Goal: Transaction & Acquisition: Purchase product/service

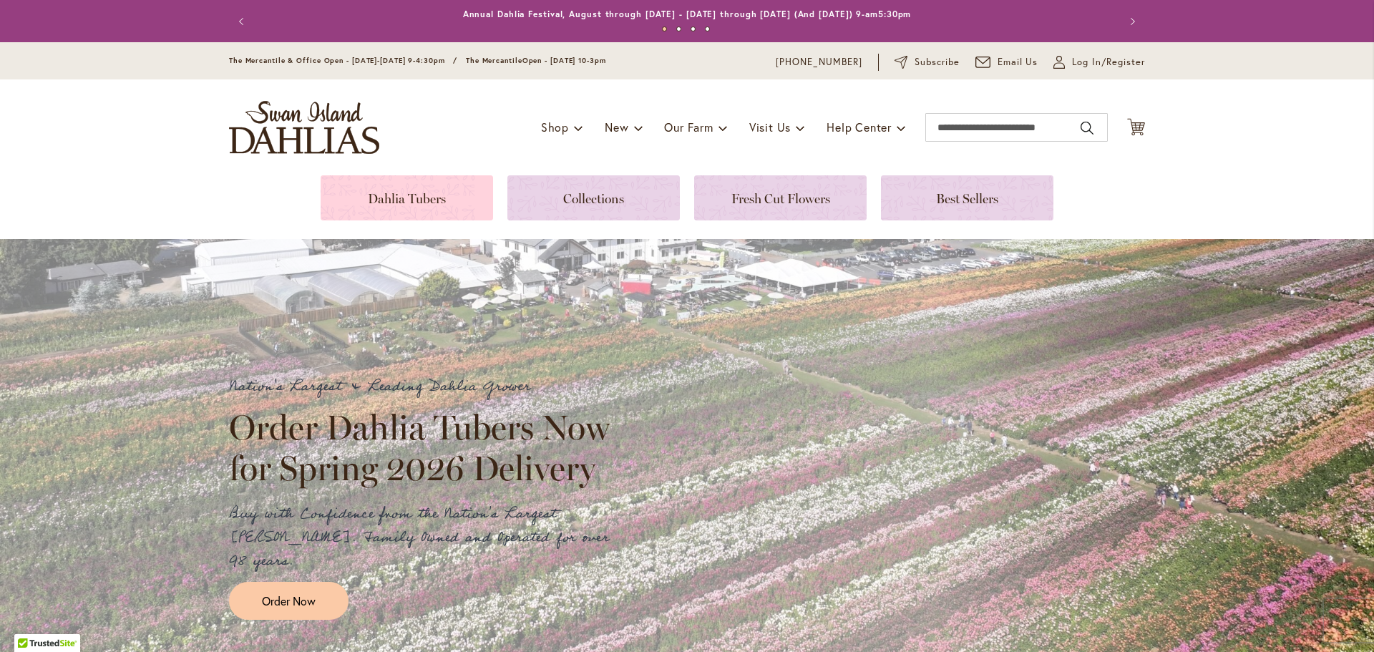
click at [387, 205] on link at bounding box center [407, 197] width 172 height 45
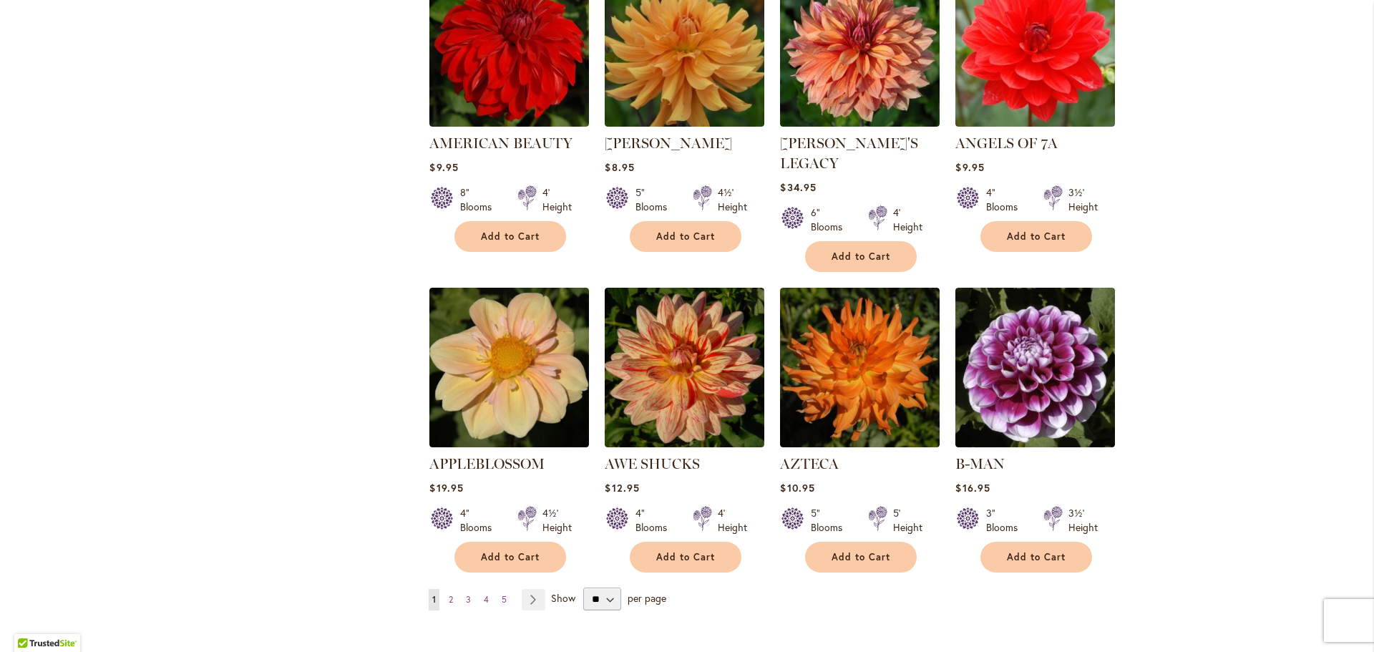
scroll to position [1002, 0]
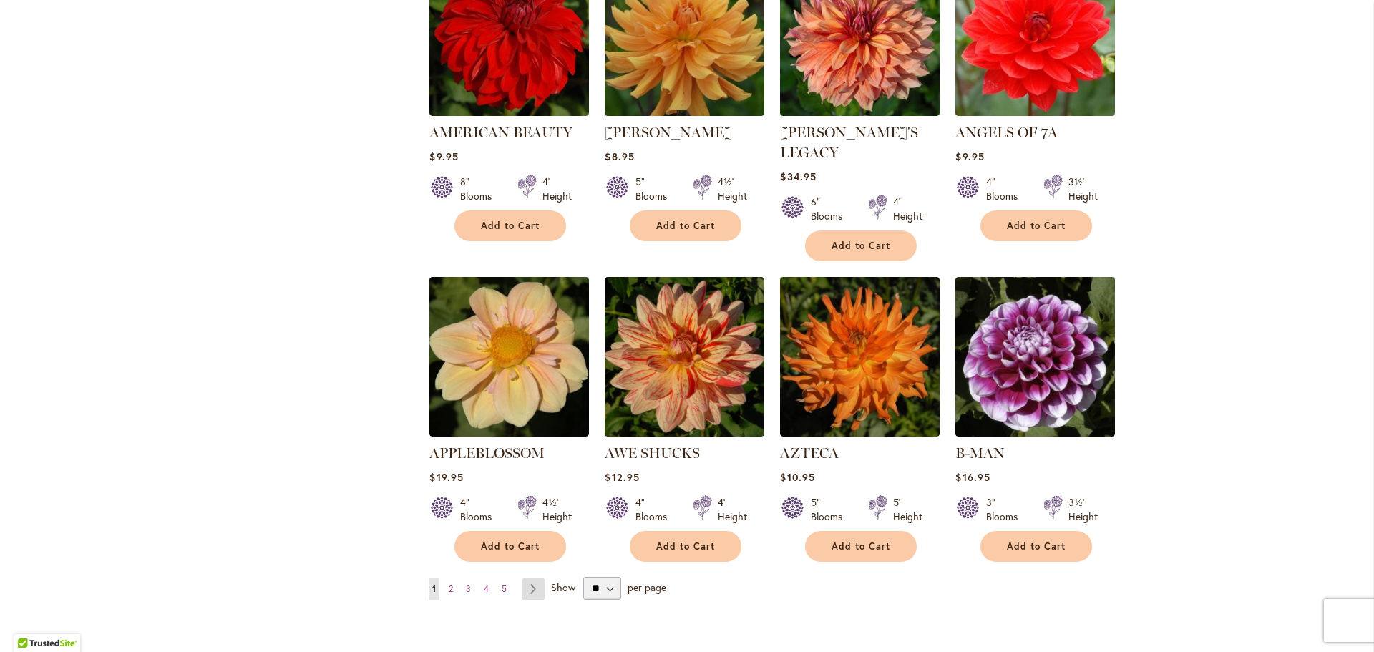
click at [525, 578] on link "Page Next" at bounding box center [534, 588] width 24 height 21
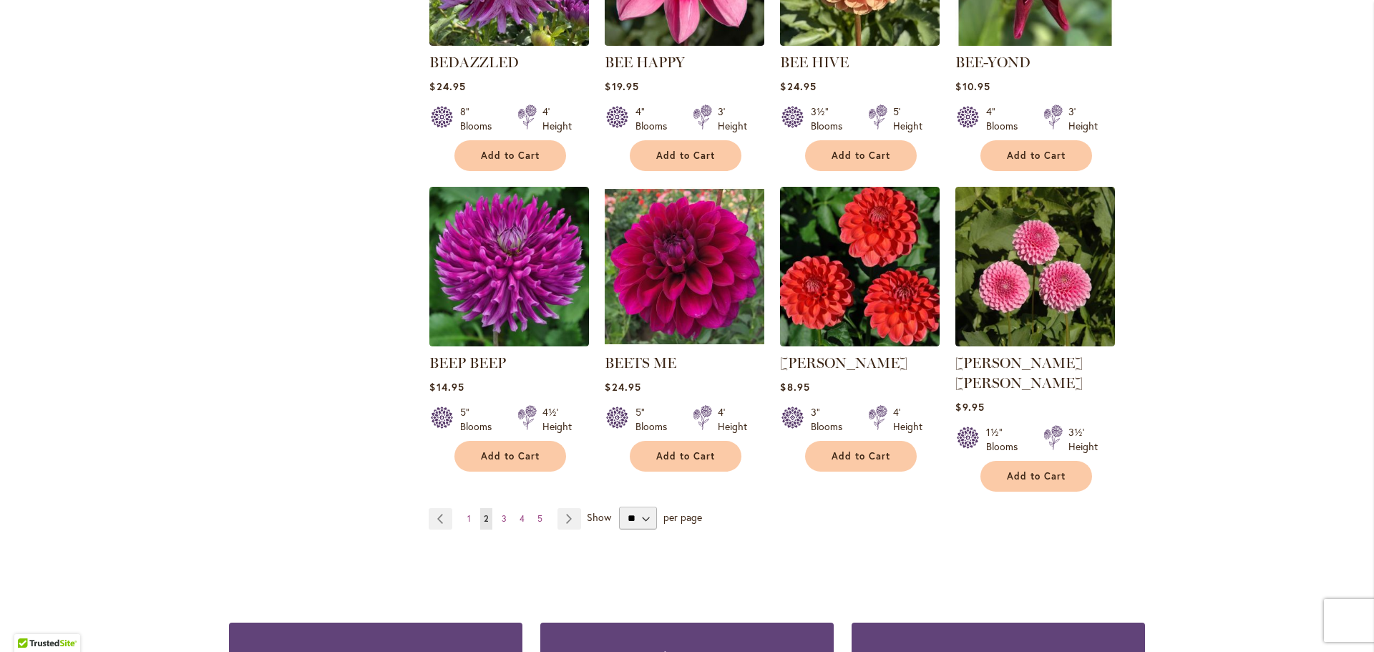
scroll to position [1073, 0]
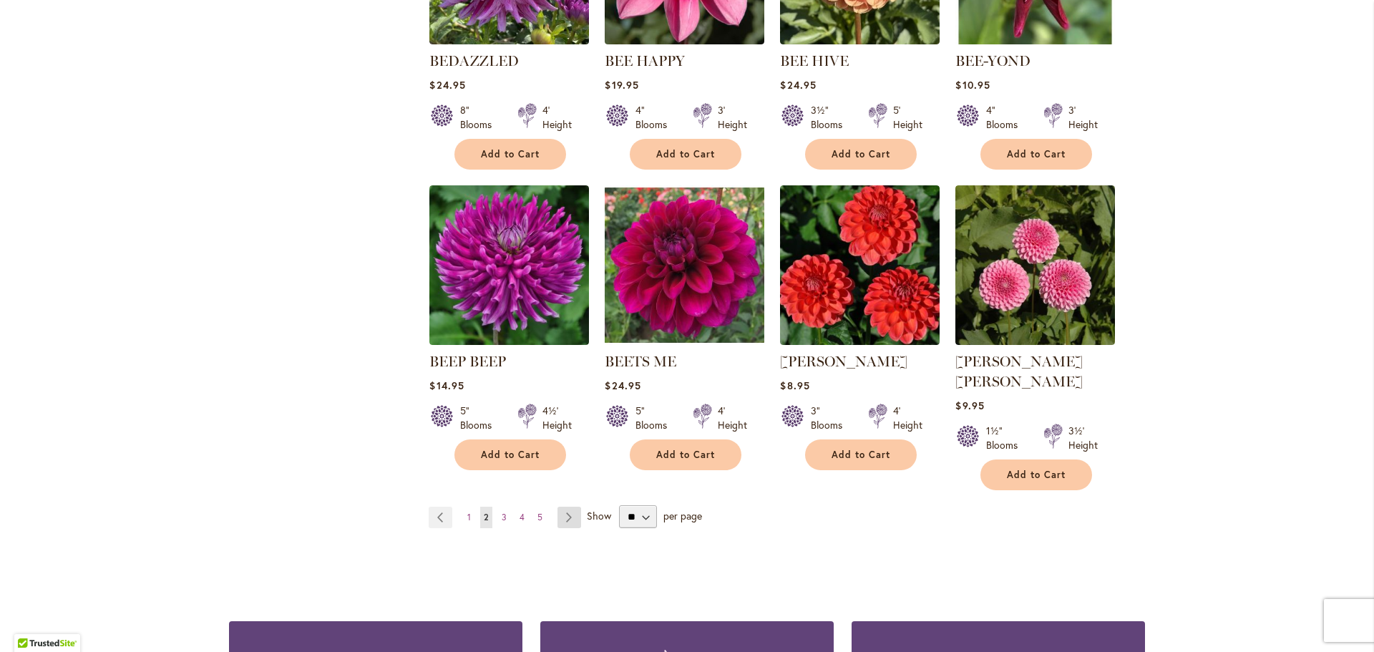
click at [557, 507] on link "Page Next" at bounding box center [569, 517] width 24 height 21
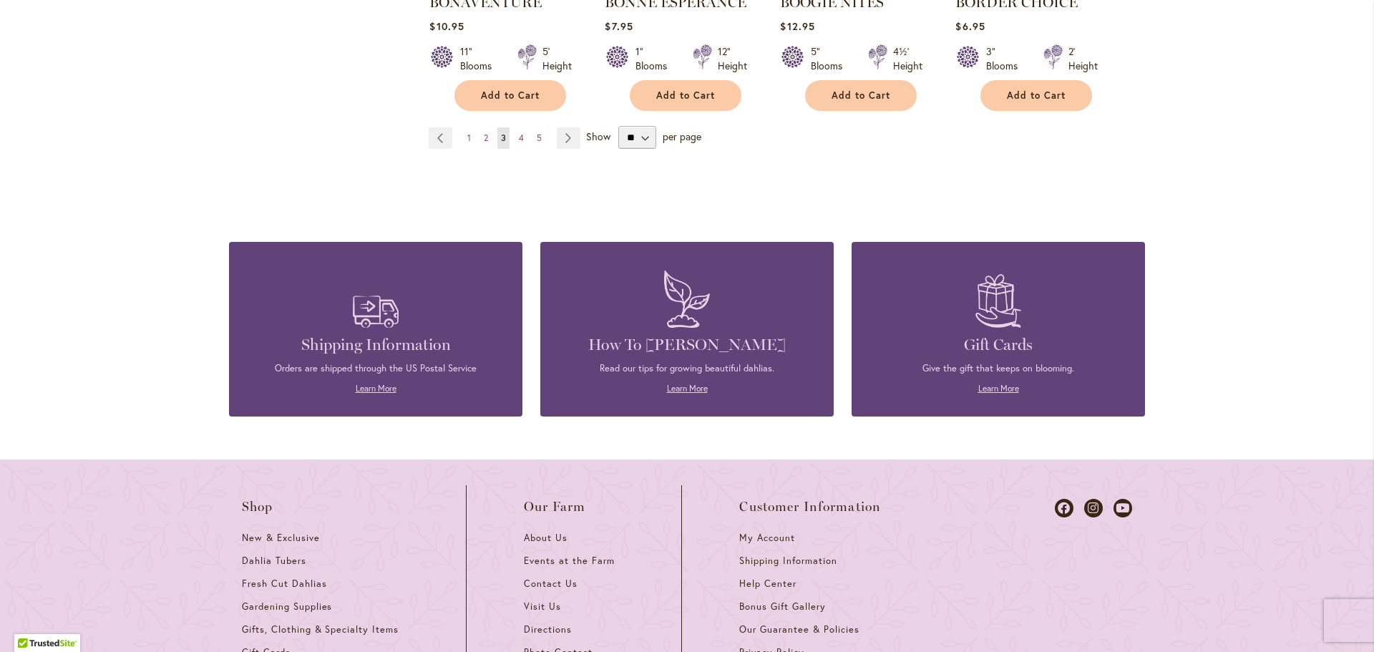
scroll to position [1288, 0]
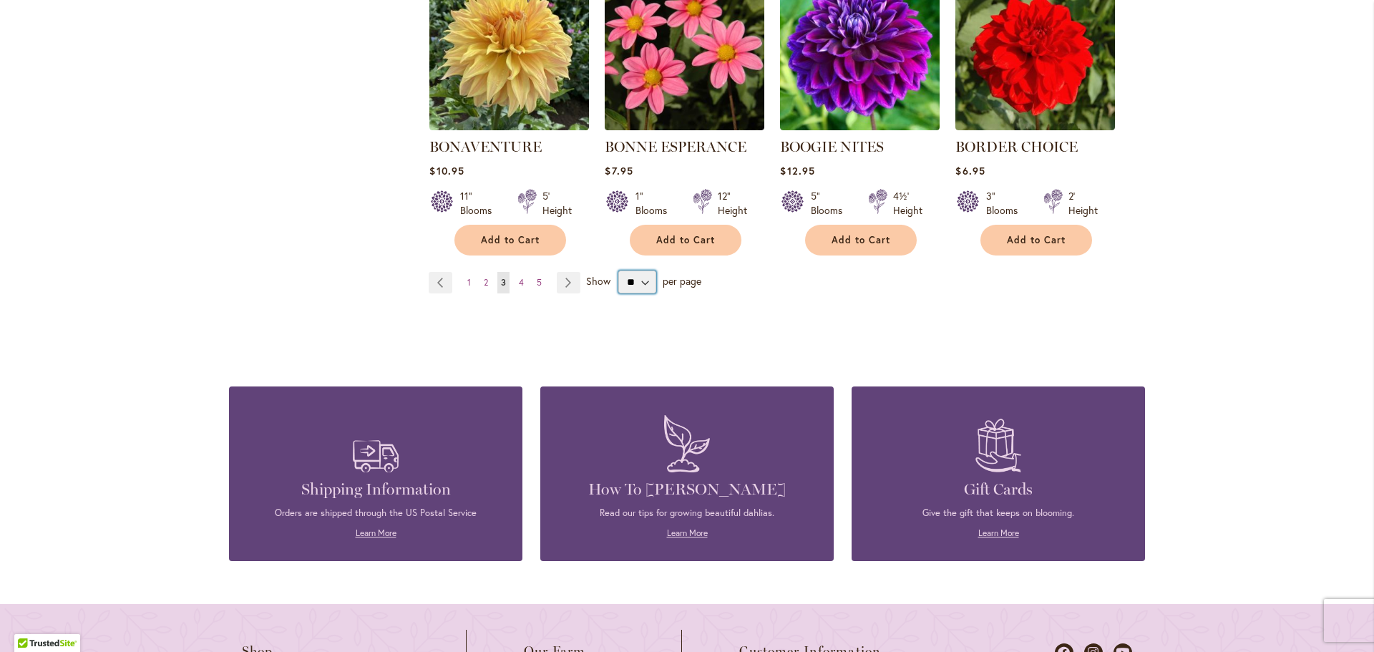
click at [638, 283] on select "** ** ** **" at bounding box center [637, 281] width 38 height 23
select select "**"
click at [618, 270] on select "** ** ** **" at bounding box center [637, 281] width 38 height 23
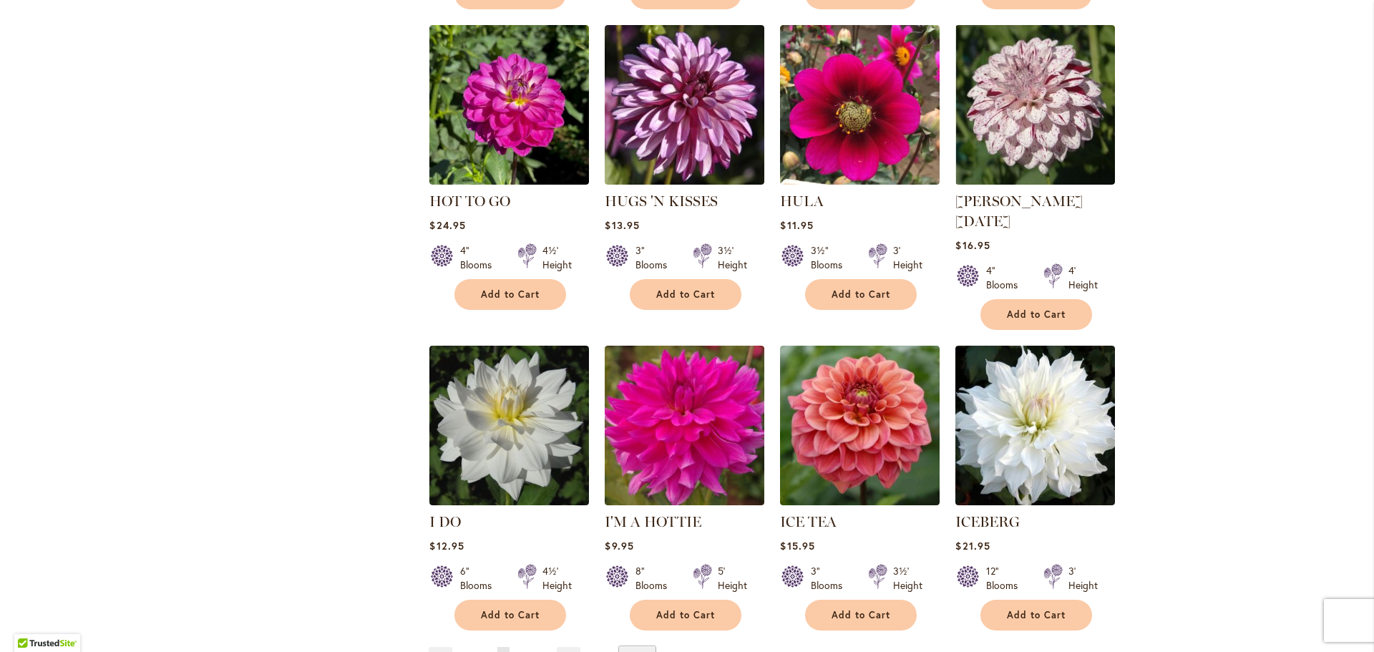
scroll to position [4723, 0]
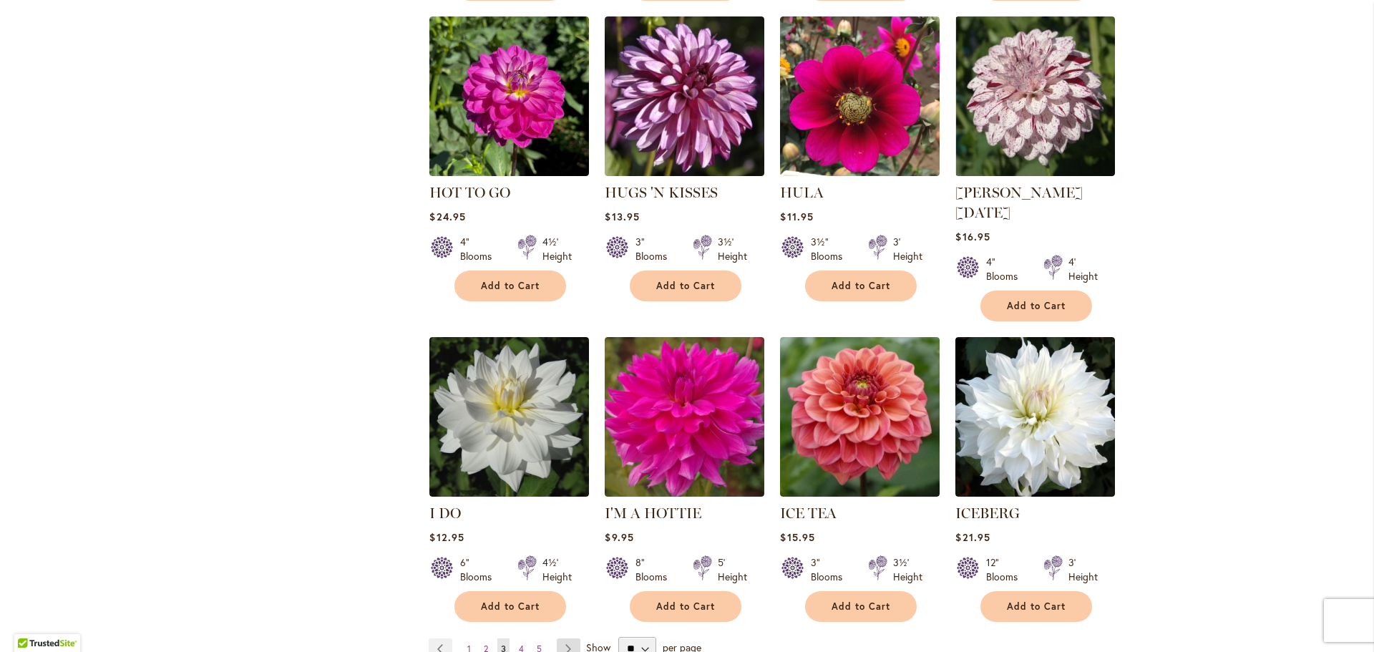
click at [568, 638] on link "Page Next" at bounding box center [569, 648] width 24 height 21
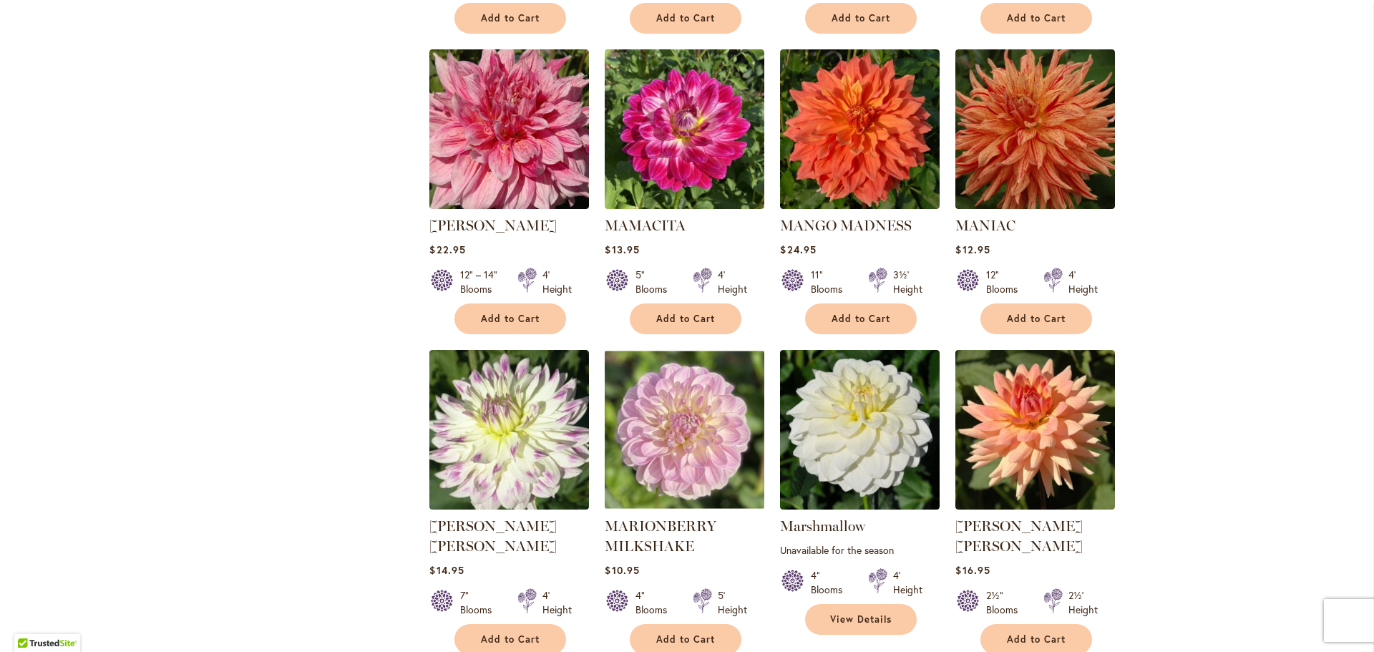
scroll to position [4651, 0]
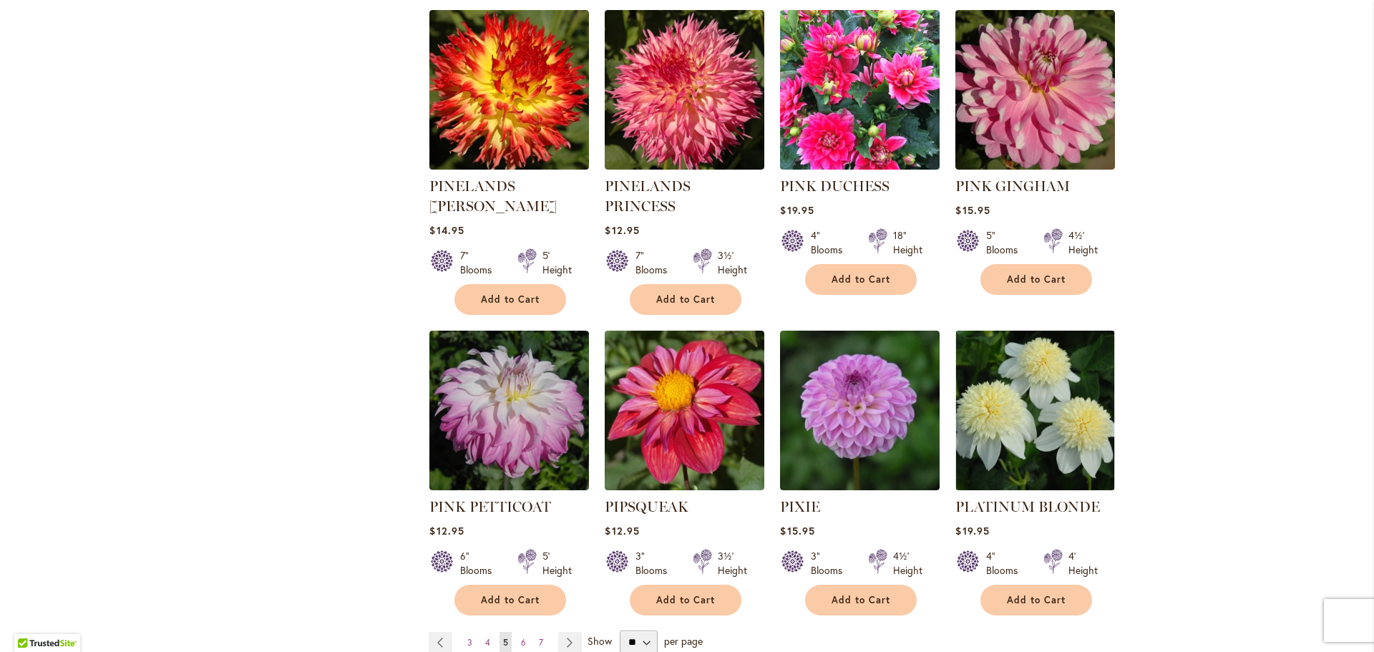
scroll to position [4723, 0]
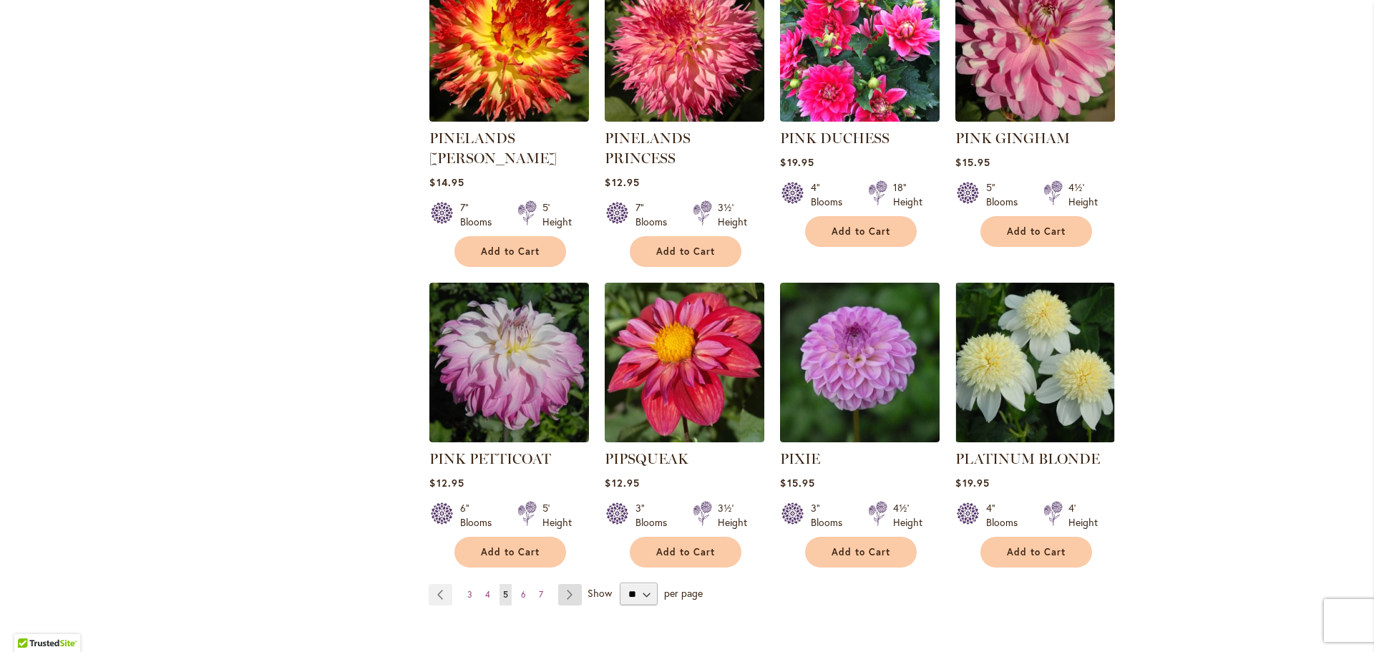
click at [570, 584] on link "Page Next" at bounding box center [570, 594] width 24 height 21
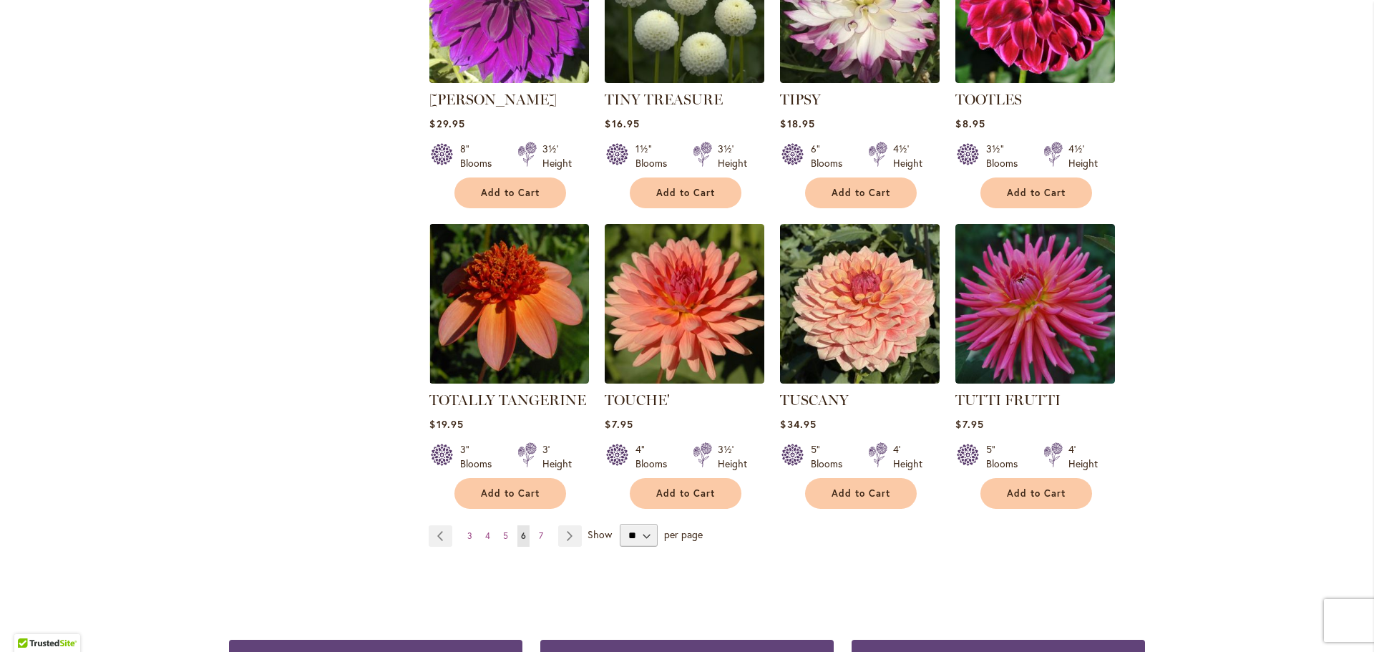
scroll to position [4723, 0]
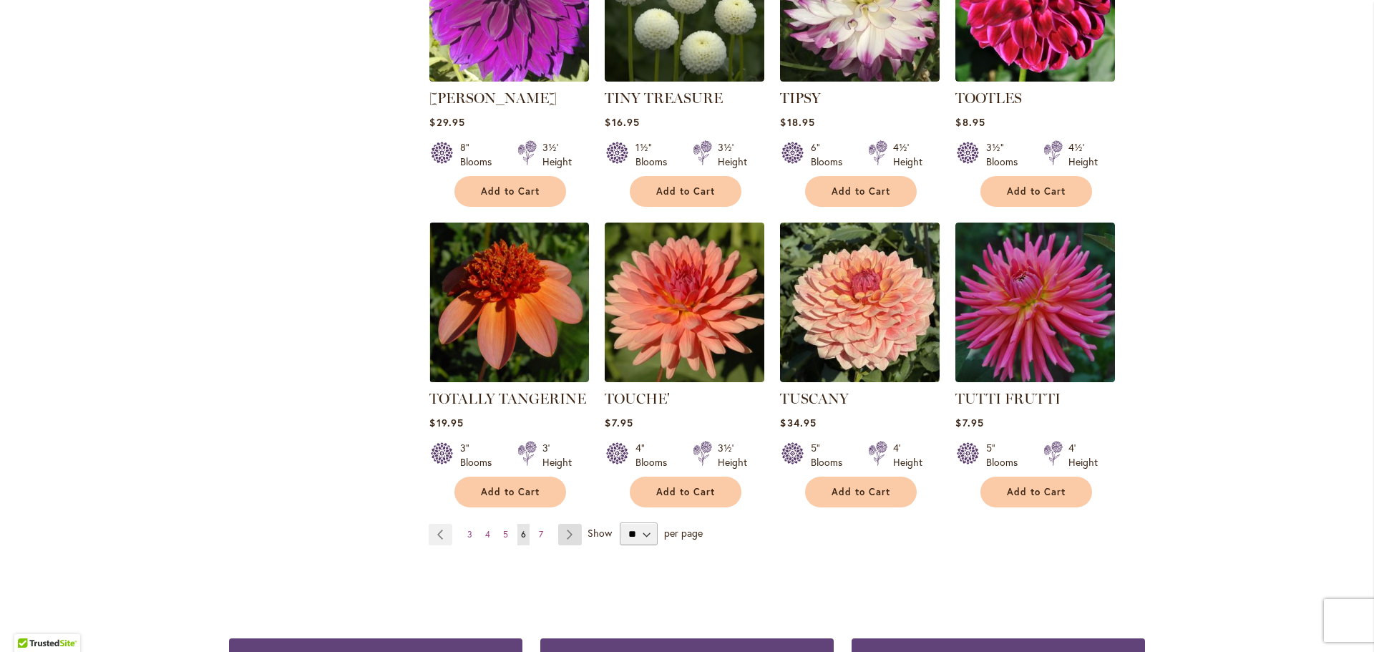
click at [562, 524] on link "Page Next" at bounding box center [570, 534] width 24 height 21
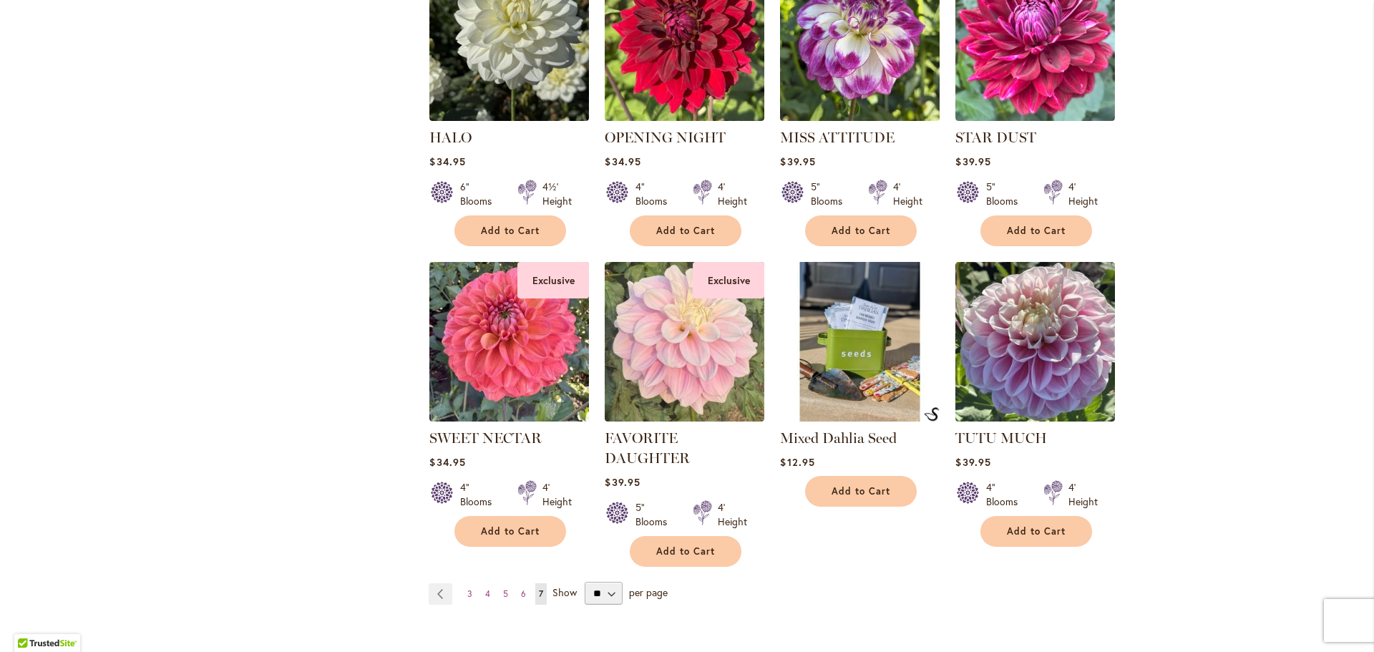
scroll to position [2433, 0]
